Goal: Find specific page/section: Find specific page/section

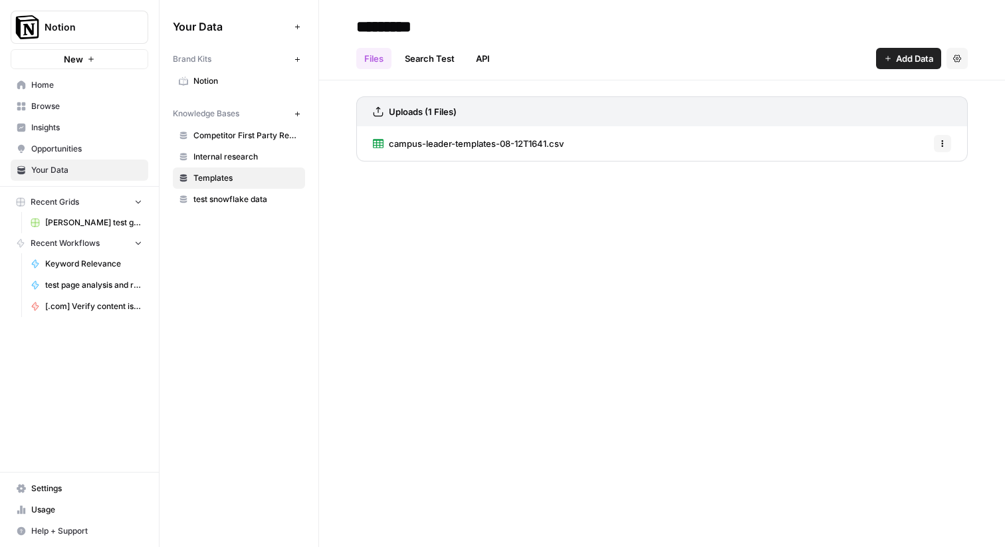
click at [79, 303] on span "[.com] Verify content is discoverable / indexed" at bounding box center [93, 306] width 97 height 12
